Goal: Information Seeking & Learning: Learn about a topic

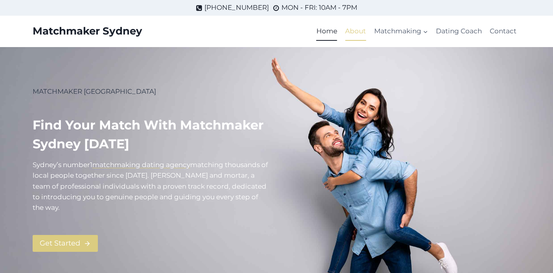
click at [352, 32] on link "About" at bounding box center [355, 31] width 29 height 19
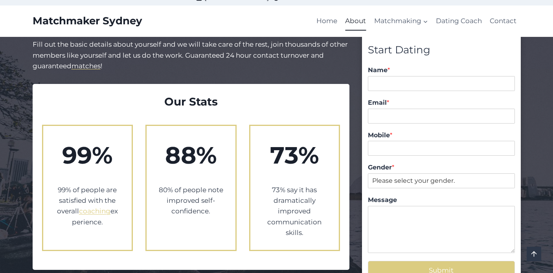
scroll to position [732, 0]
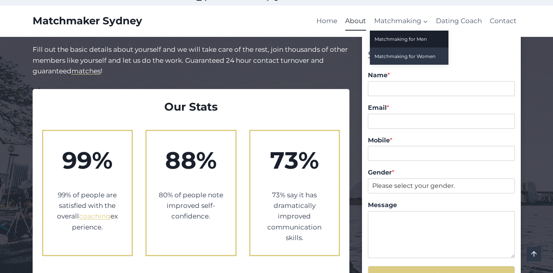
click at [406, 55] on link "Matchmaking for Women" at bounding box center [409, 56] width 79 height 17
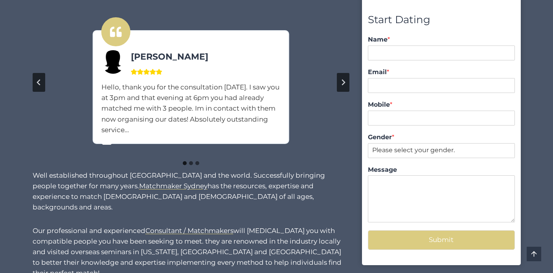
scroll to position [635, 0]
click at [345, 87] on button "Next slide" at bounding box center [343, 82] width 13 height 19
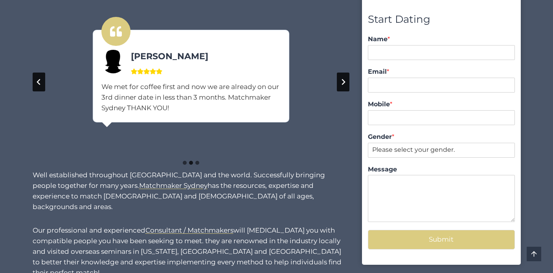
click at [345, 87] on button "Next slide" at bounding box center [343, 82] width 13 height 19
click at [345, 87] on button "Go to first slide" at bounding box center [343, 82] width 13 height 19
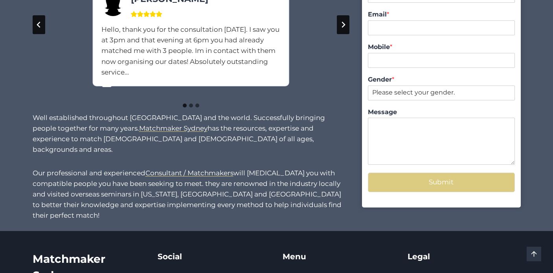
scroll to position [715, 0]
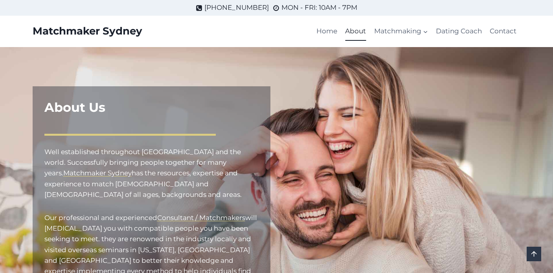
scroll to position [732, 0]
